Goal: Register for event/course

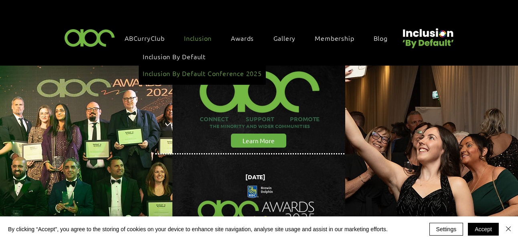
click at [218, 69] on span "Inclusion By Default Conference 2025" at bounding box center [202, 73] width 119 height 9
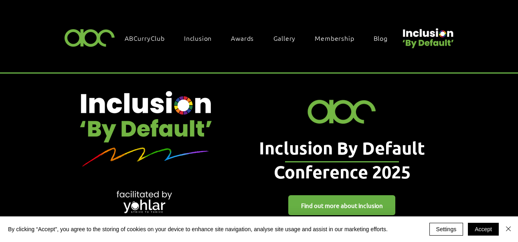
click at [92, 39] on img at bounding box center [89, 38] width 55 height 24
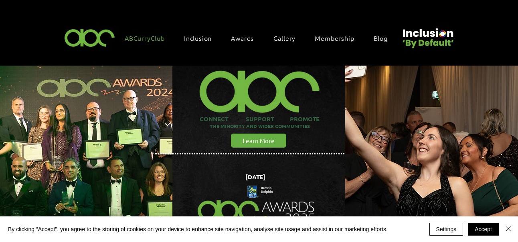
click at [131, 40] on span "ABCurryClub" at bounding box center [145, 38] width 40 height 9
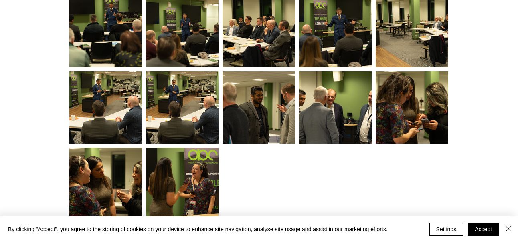
scroll to position [1885, 0]
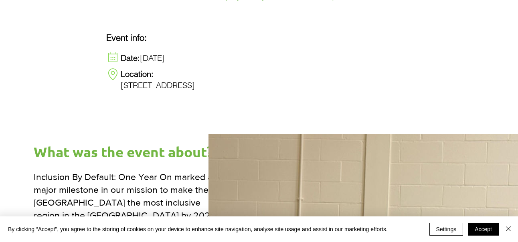
scroll to position [441, 0]
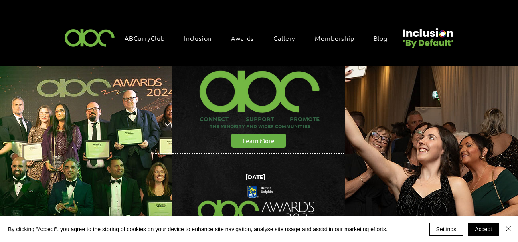
click at [88, 39] on img at bounding box center [89, 38] width 55 height 24
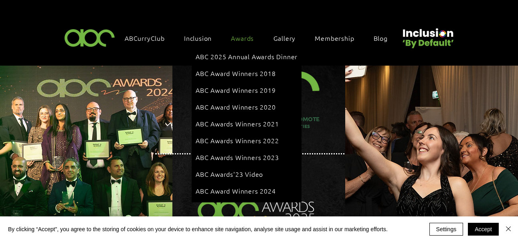
click at [239, 35] on span "Awards" at bounding box center [242, 38] width 23 height 9
click at [240, 54] on span "ABC 2025 Annual Awards Dinner" at bounding box center [247, 56] width 102 height 9
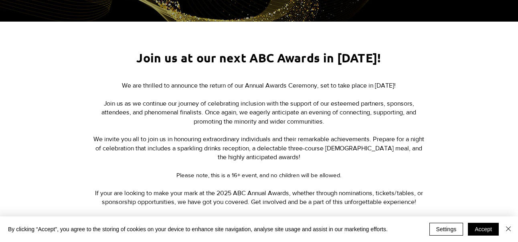
scroll to position [321, 0]
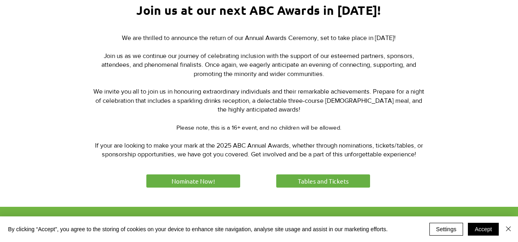
click at [424, 66] on p "Join us as we continue our journey of celebrating inclusion with the support of…" at bounding box center [259, 70] width 332 height 36
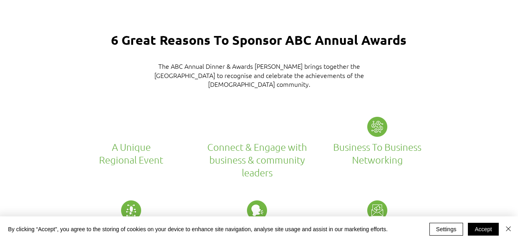
scroll to position [1403, 0]
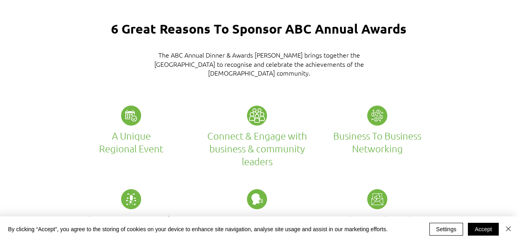
click at [230, 52] on p "The ABC Annual Dinner & Awards [PERSON_NAME] brings together the [GEOGRAPHIC_DA…" at bounding box center [259, 63] width 220 height 27
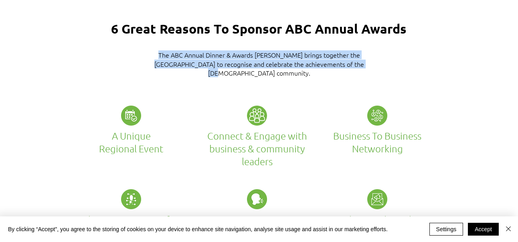
drag, startPoint x: 152, startPoint y: 50, endPoint x: 357, endPoint y: 62, distance: 205.5
click at [357, 62] on p "The ABC Annual Dinner & Awards [PERSON_NAME] brings together the [GEOGRAPHIC_DA…" at bounding box center [259, 63] width 220 height 27
copy p "The ABC Annual Dinner & Awards [PERSON_NAME] brings together the [GEOGRAPHIC_DA…"
